Goal: Use online tool/utility: Utilize a website feature to perform a specific function

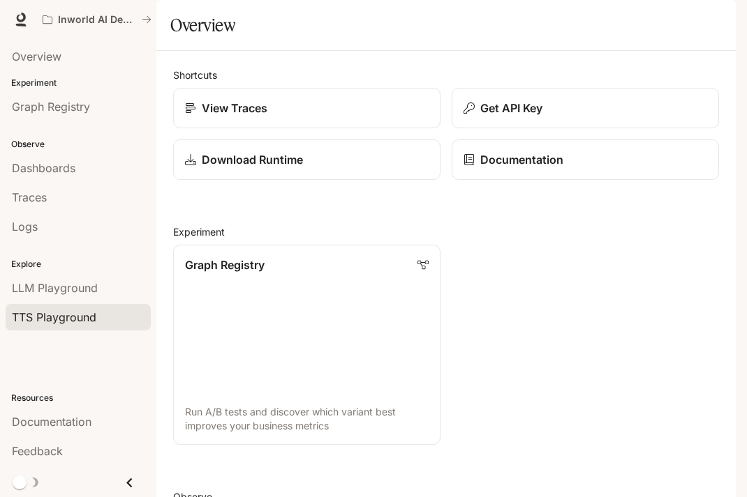
click at [81, 321] on span "TTS Playground" at bounding box center [54, 317] width 84 height 17
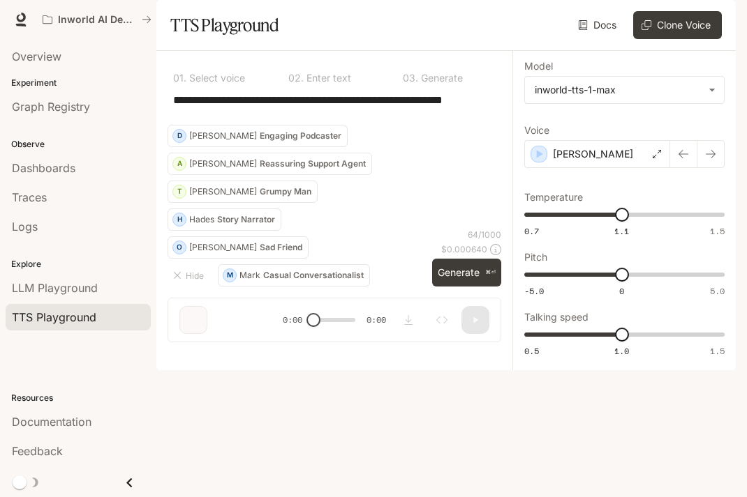
click at [332, 125] on div "**********" at bounding box center [333, 107] width 333 height 33
click at [452, 287] on button "Generate ⌘⏎" at bounding box center [466, 273] width 69 height 29
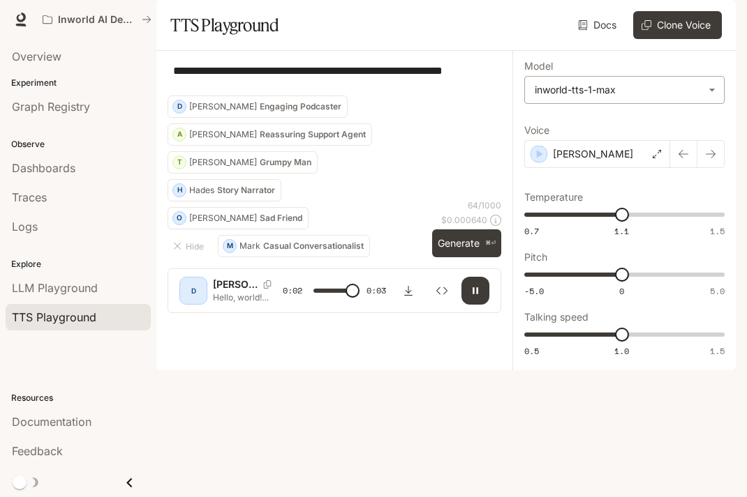
click at [712, 132] on body "**********" at bounding box center [373, 248] width 747 height 497
type input "*"
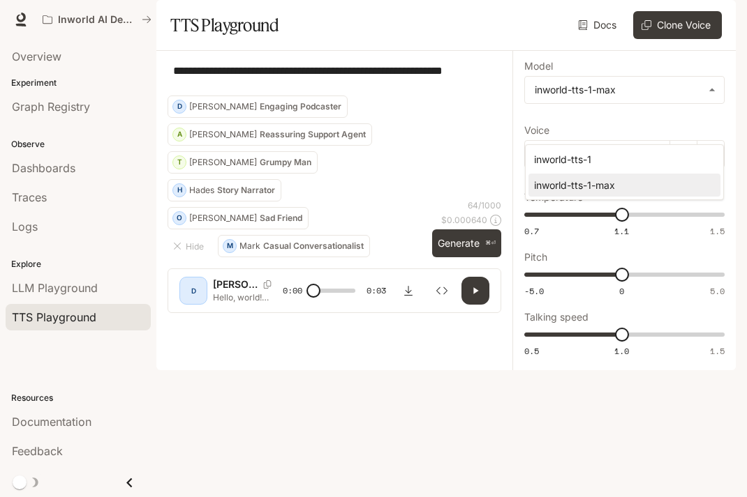
click at [439, 195] on div at bounding box center [373, 248] width 747 height 497
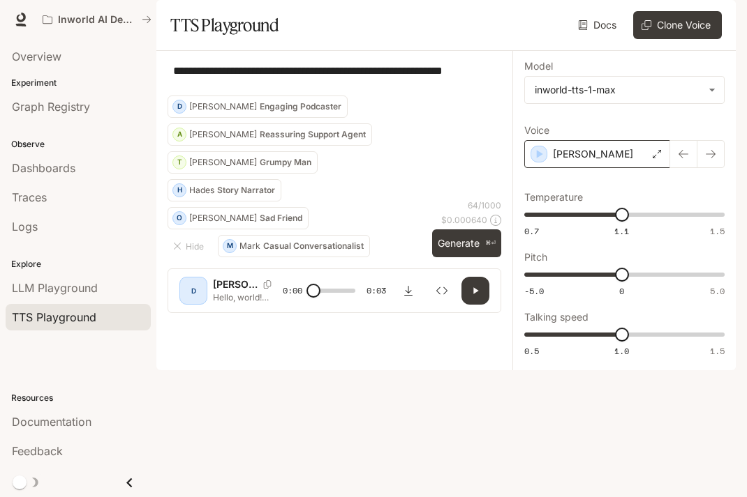
click at [634, 168] on div "[PERSON_NAME]" at bounding box center [597, 154] width 146 height 28
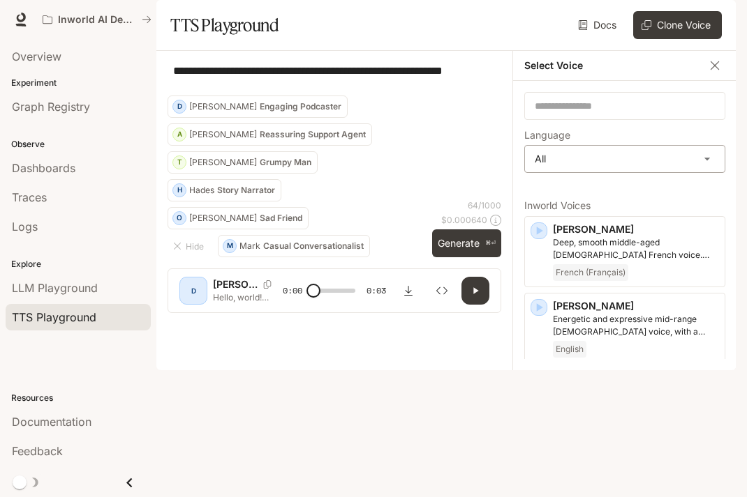
click at [616, 191] on body "**********" at bounding box center [373, 248] width 747 height 497
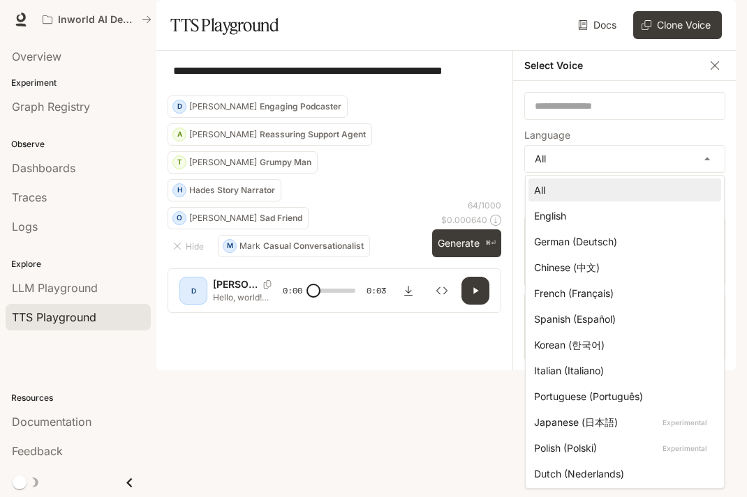
click at [598, 273] on div "Chinese (中文)" at bounding box center [622, 267] width 176 height 15
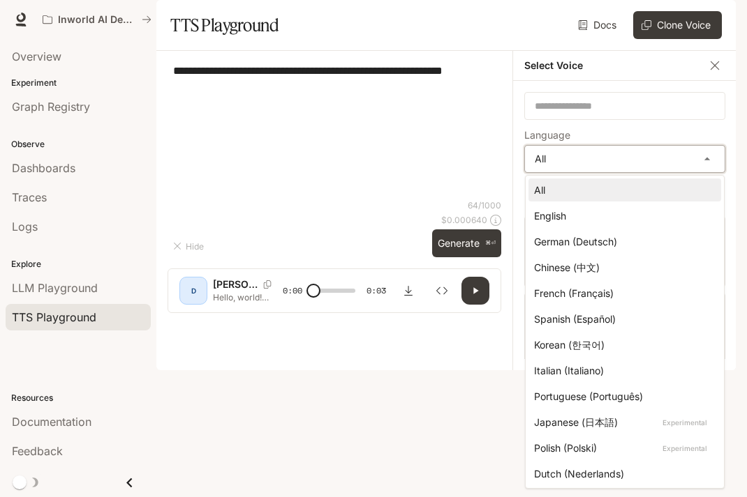
type input "*****"
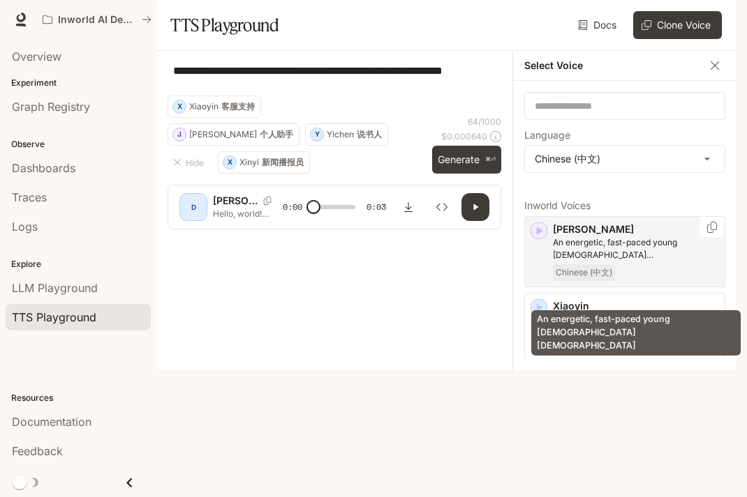
click at [588, 262] on p "An energetic, fast-paced young [DEMOGRAPHIC_DATA] [DEMOGRAPHIC_DATA]" at bounding box center [636, 249] width 166 height 25
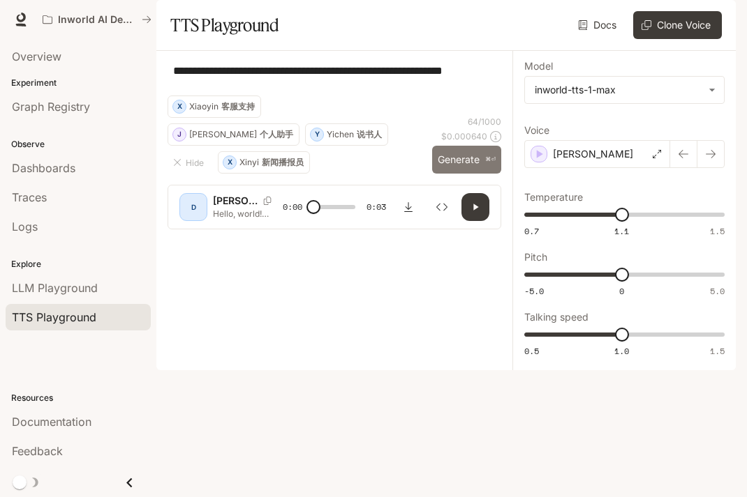
click at [452, 174] on button "Generate ⌘⏎" at bounding box center [466, 160] width 69 height 29
type input "*"
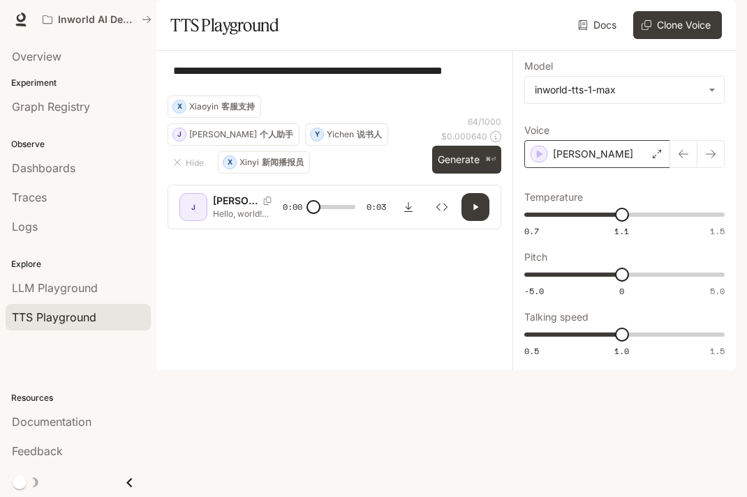
click at [657, 158] on icon at bounding box center [656, 154] width 8 height 8
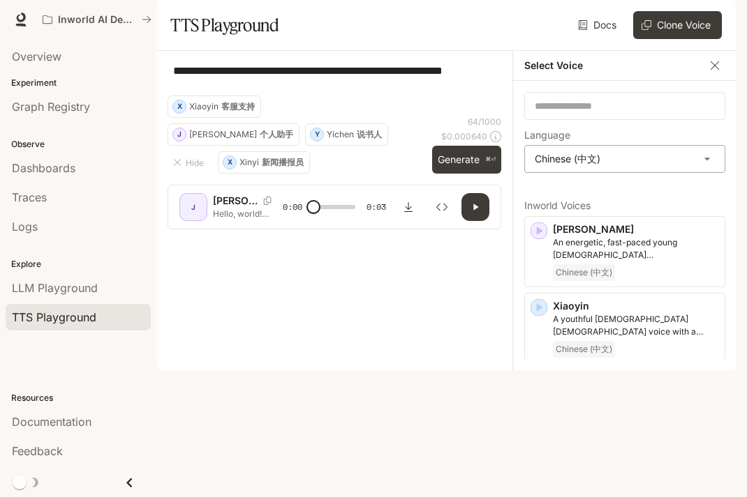
click at [708, 194] on body "**********" at bounding box center [373, 248] width 747 height 497
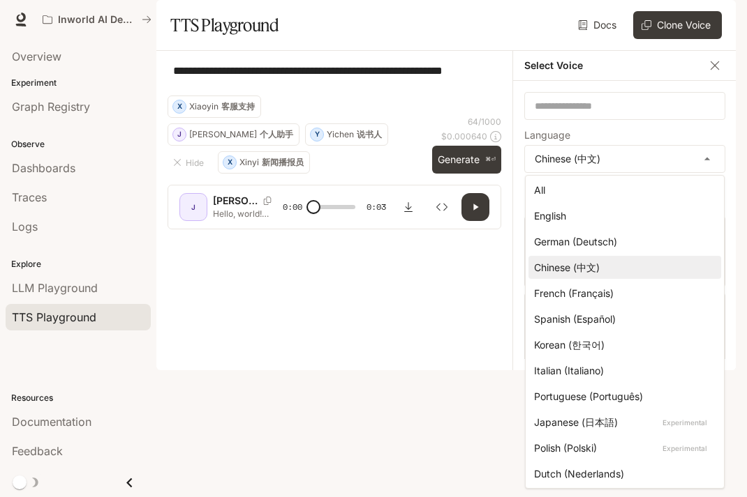
click at [604, 266] on div "Chinese (中文)" at bounding box center [622, 267] width 176 height 15
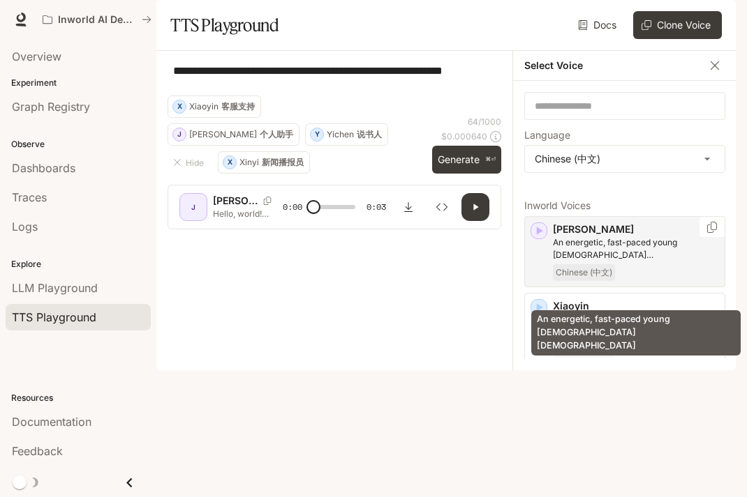
click at [606, 262] on p "An energetic, fast-paced young [DEMOGRAPHIC_DATA] [DEMOGRAPHIC_DATA]" at bounding box center [636, 249] width 166 height 25
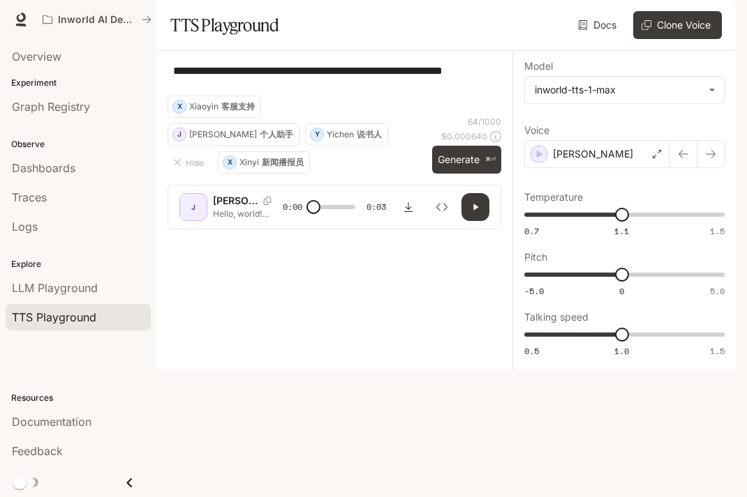
drag, startPoint x: 222, startPoint y: 133, endPoint x: 159, endPoint y: 104, distance: 69.0
click at [159, 104] on div "**********" at bounding box center [334, 146] width 356 height 190
paste textarea
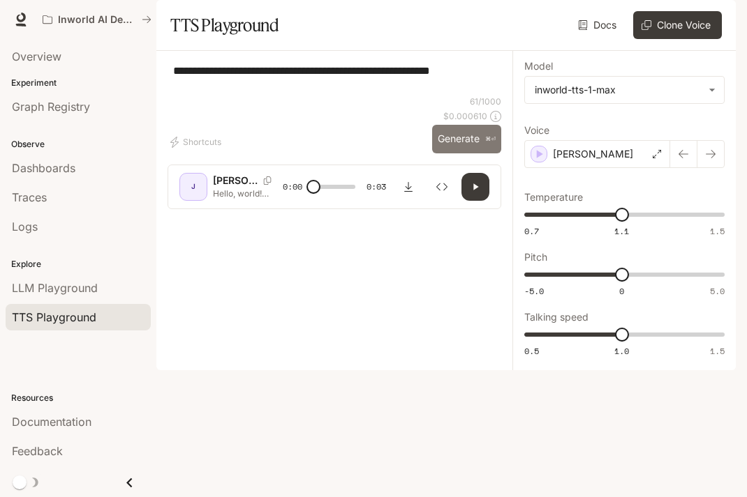
type textarea "**********"
click at [460, 153] on button "Generate ⌘⏎" at bounding box center [466, 139] width 69 height 29
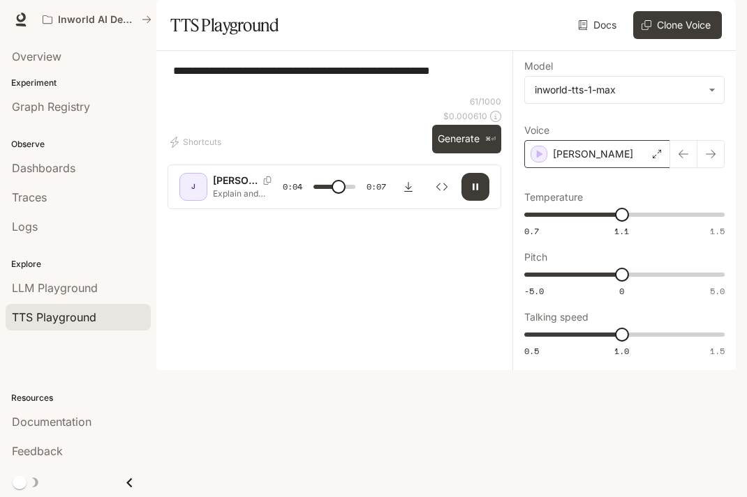
click at [654, 158] on icon at bounding box center [656, 154] width 8 height 8
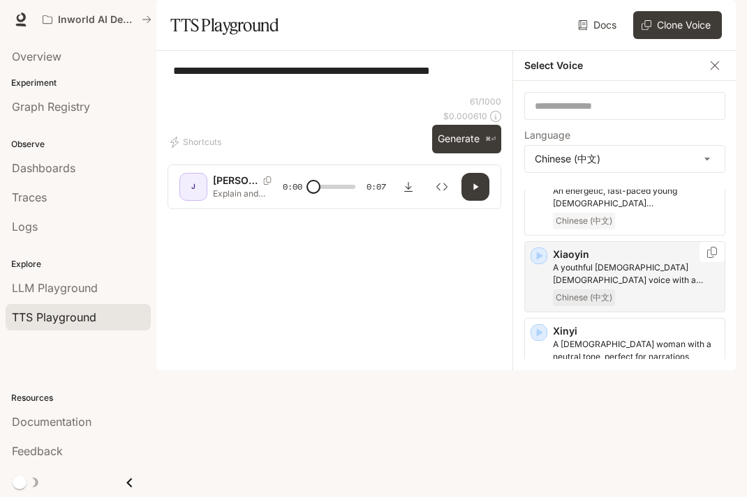
scroll to position [81, 0]
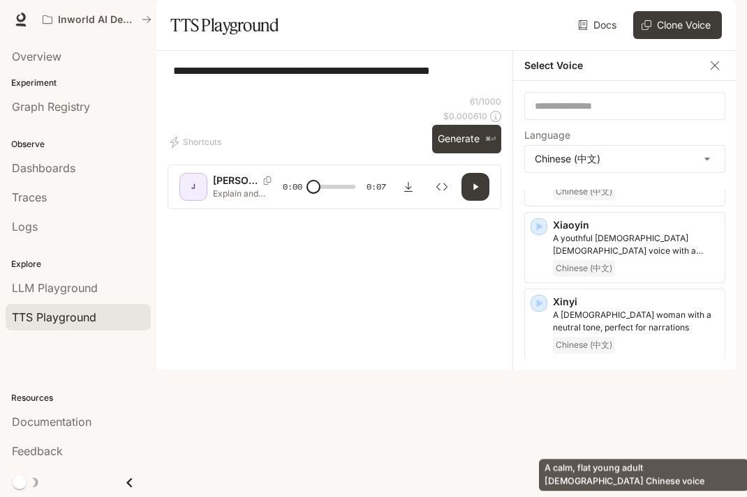
click at [600, 411] on p "A calm, flat young adult [DEMOGRAPHIC_DATA] Chinese voice" at bounding box center [636, 398] width 166 height 25
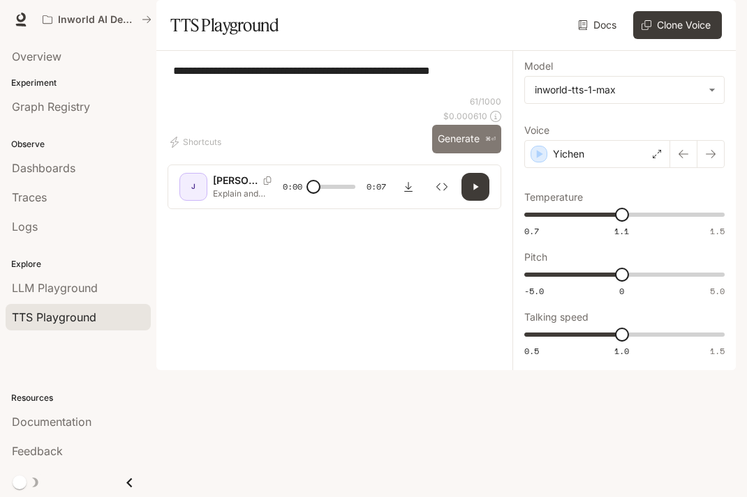
click at [453, 153] on button "Generate ⌘⏎" at bounding box center [466, 139] width 69 height 29
type input "*"
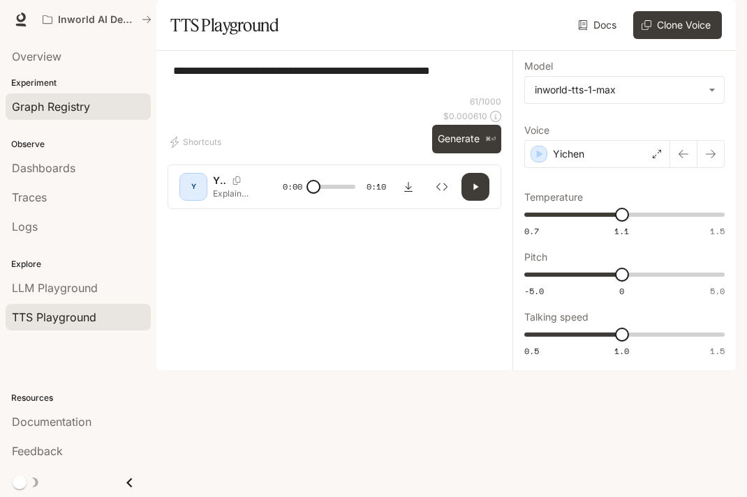
click at [83, 114] on span "Graph Registry" at bounding box center [51, 106] width 78 height 17
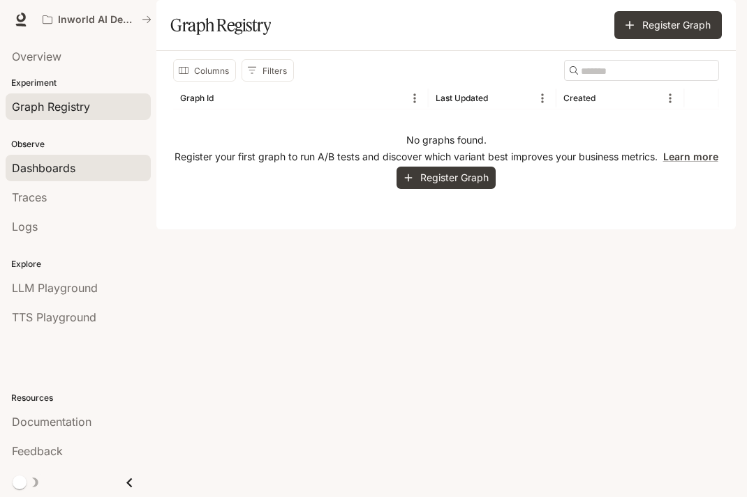
click at [57, 164] on span "Dashboards" at bounding box center [43, 168] width 63 height 17
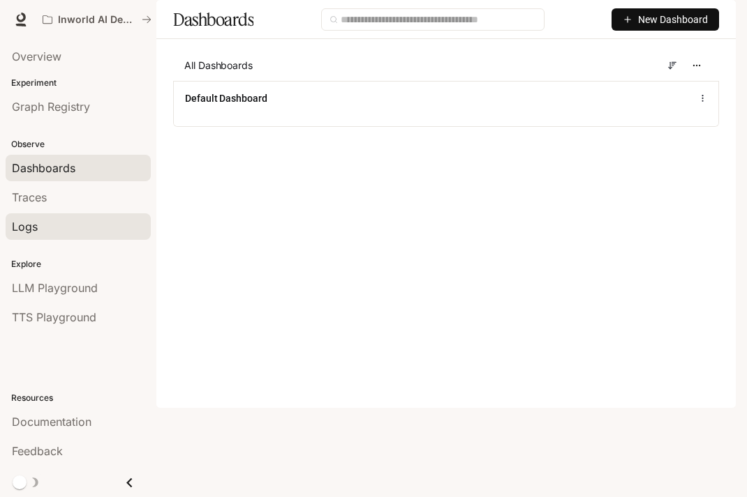
click at [45, 223] on div "Logs" at bounding box center [78, 226] width 133 height 17
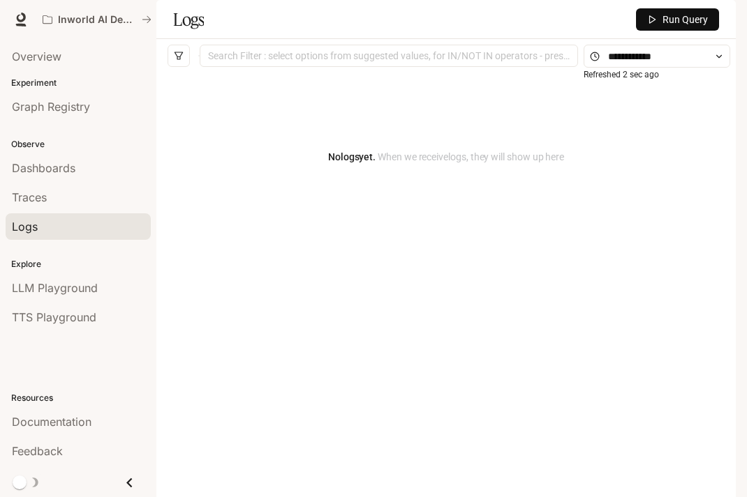
click at [45, 260] on p "Explore" at bounding box center [78, 264] width 156 height 13
click at [50, 292] on span "LLM Playground" at bounding box center [55, 288] width 86 height 17
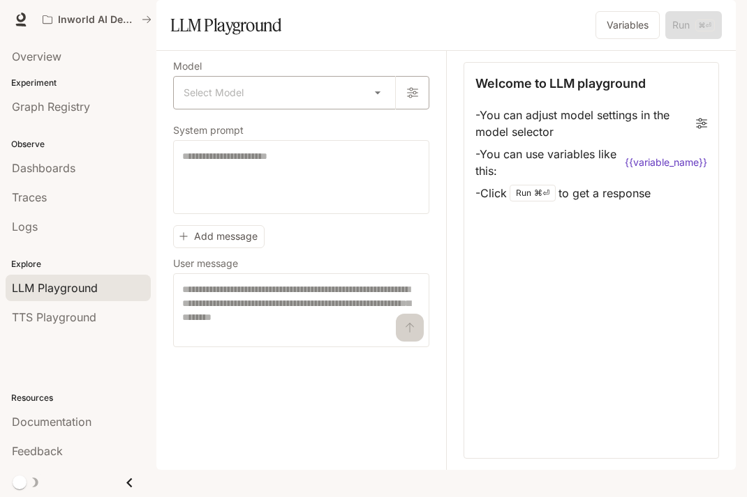
click at [380, 134] on body "Skip to main content Inworld AI Demos Documentation Documentation Portal Overvi…" at bounding box center [373, 248] width 747 height 497
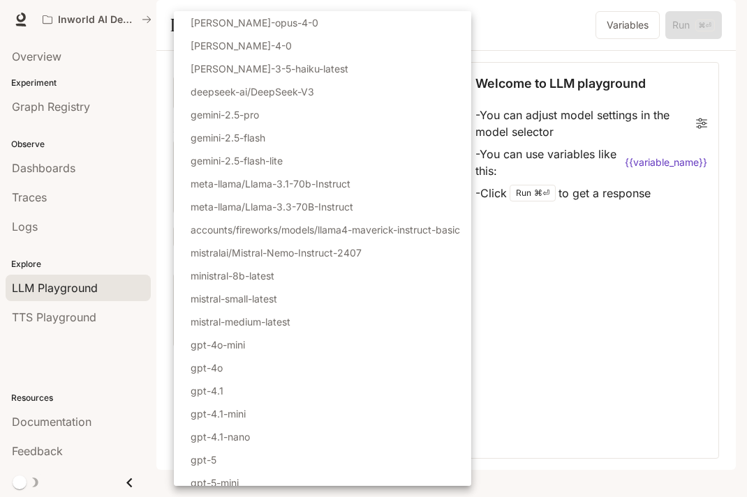
click at [561, 310] on div at bounding box center [373, 248] width 747 height 497
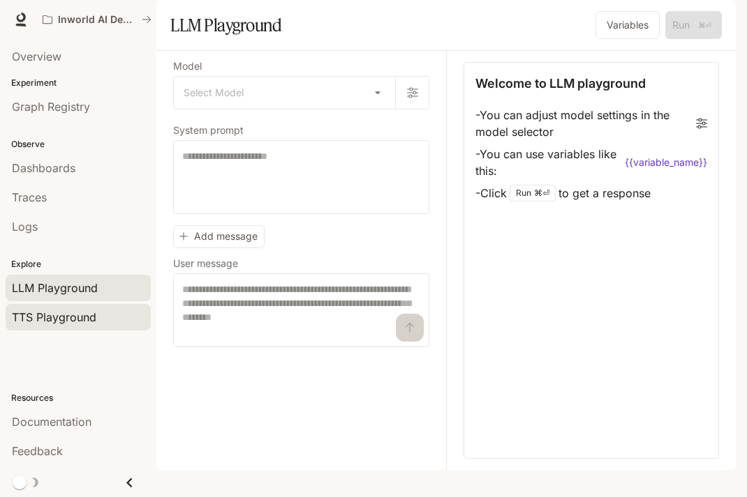
click at [80, 313] on span "TTS Playground" at bounding box center [54, 317] width 84 height 17
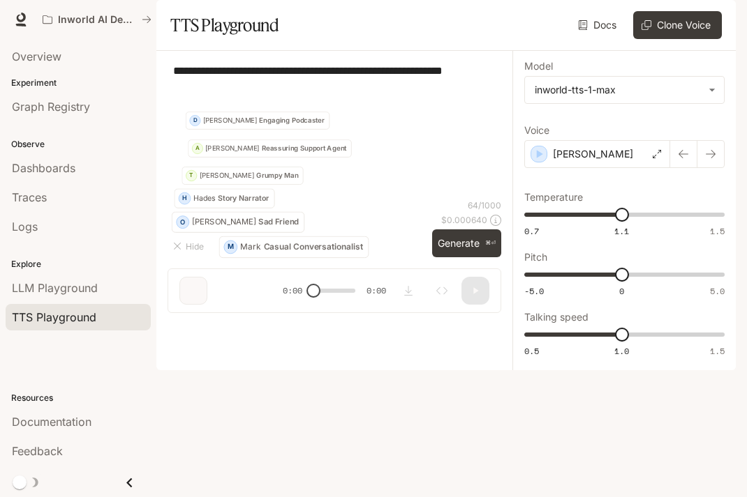
type textarea "**********"
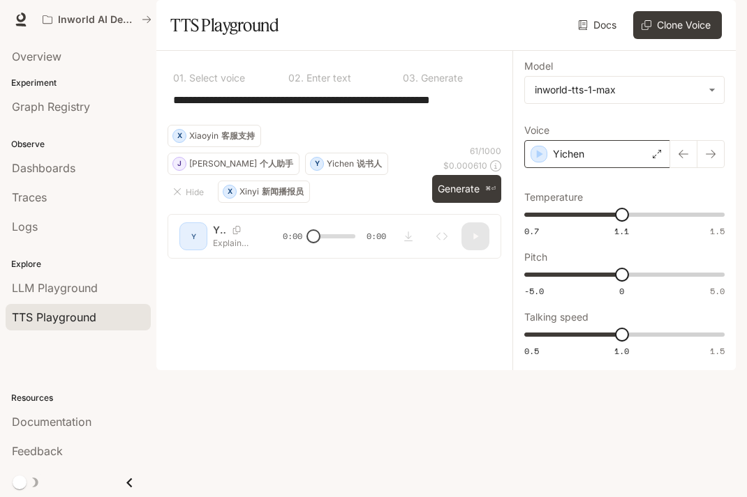
click at [635, 168] on div "Yichen" at bounding box center [597, 154] width 146 height 28
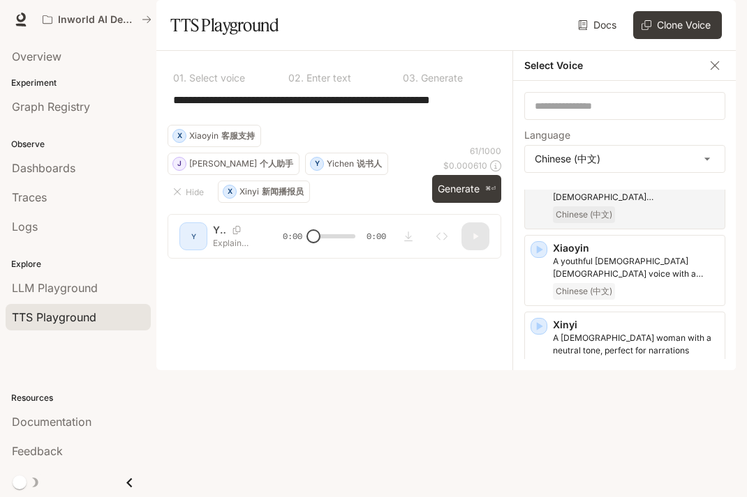
scroll to position [81, 0]
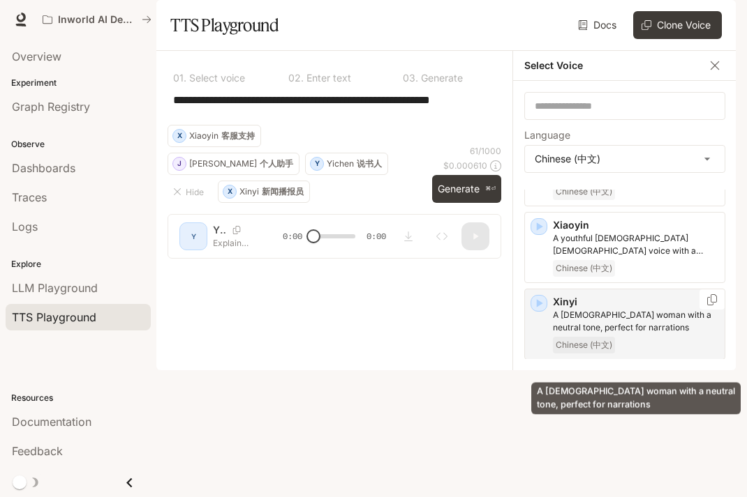
click at [631, 334] on p "A [DEMOGRAPHIC_DATA] woman with a neutral tone, perfect for narrations" at bounding box center [636, 321] width 166 height 25
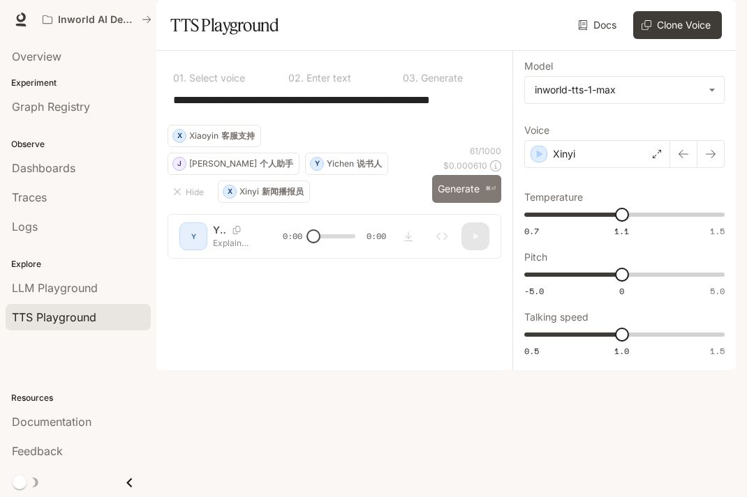
click at [448, 204] on button "Generate ⌘⏎" at bounding box center [466, 189] width 69 height 29
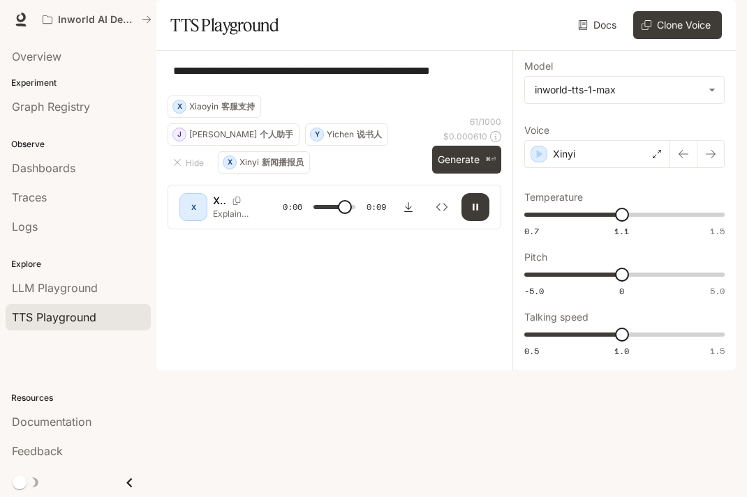
drag, startPoint x: 350, startPoint y: 132, endPoint x: 191, endPoint y: 96, distance: 162.5
click at [191, 96] on div "**********" at bounding box center [334, 146] width 356 height 190
click at [601, 168] on div "Xinyi" at bounding box center [597, 154] width 146 height 28
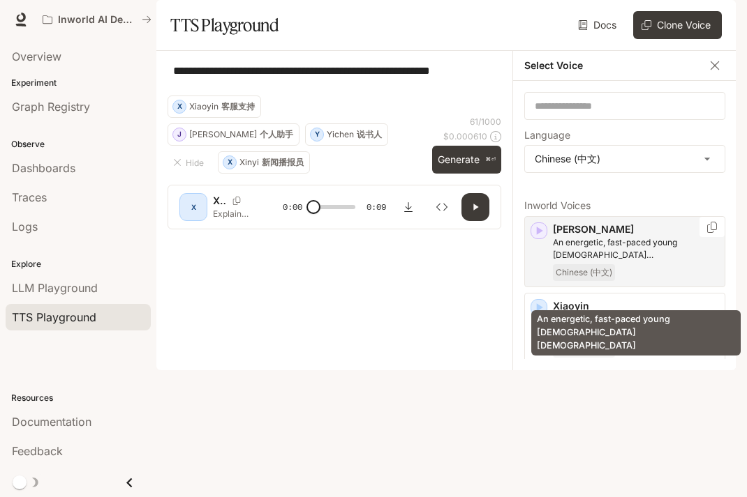
click at [595, 262] on p "An energetic, fast-paced young [DEMOGRAPHIC_DATA] [DEMOGRAPHIC_DATA]" at bounding box center [636, 249] width 166 height 25
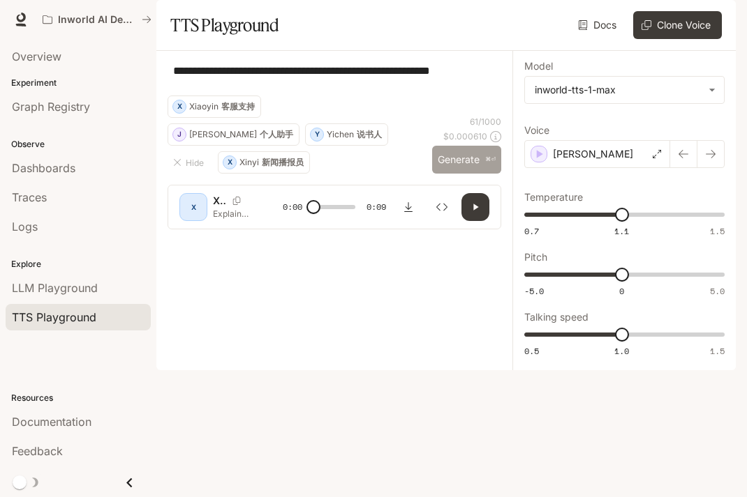
click at [449, 174] on button "Generate ⌘⏎" at bounding box center [466, 160] width 69 height 29
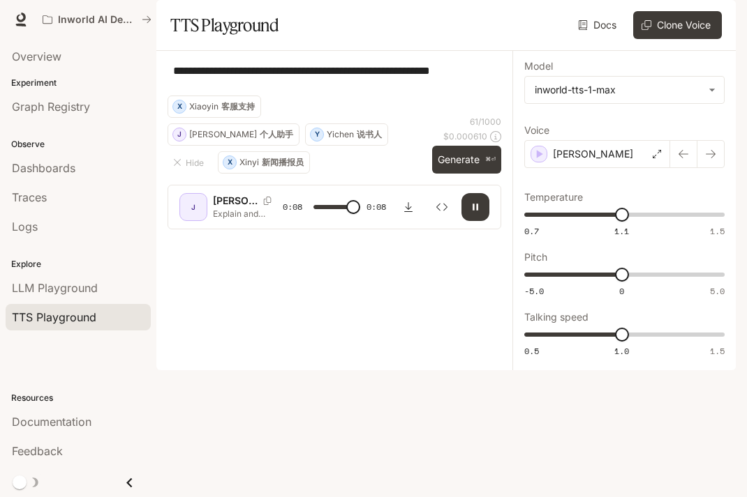
type input "*"
